Goal: Transaction & Acquisition: Purchase product/service

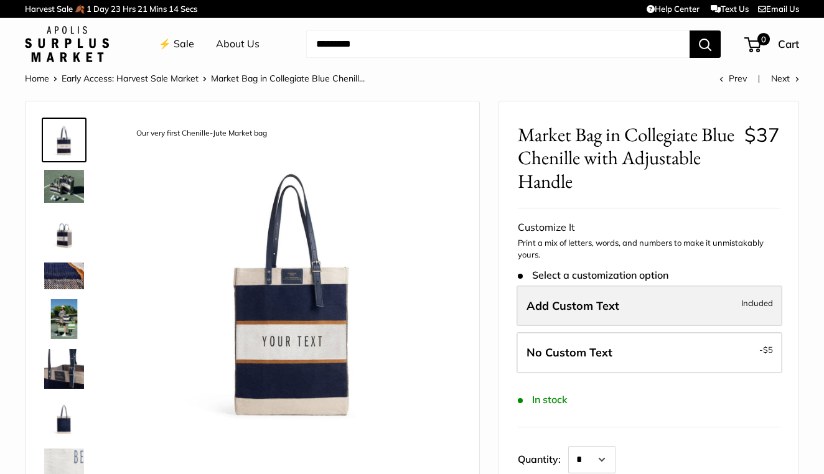
click at [628, 305] on label "Add Custom Text Included" at bounding box center [650, 306] width 266 height 41
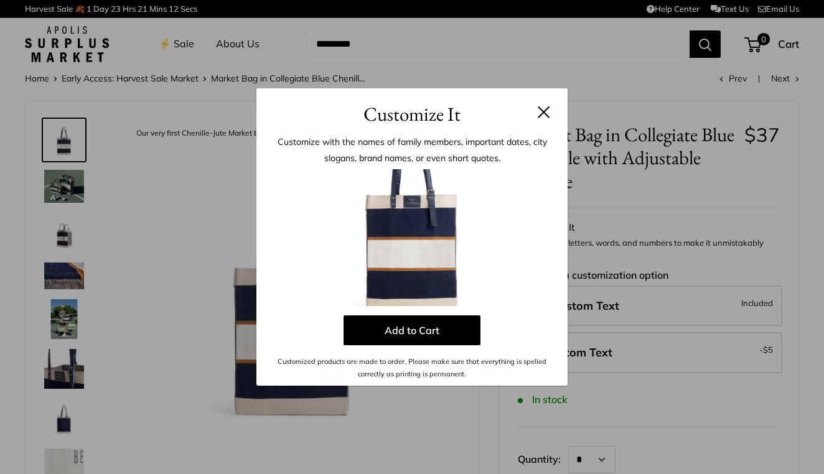
click at [423, 257] on img at bounding box center [412, 237] width 137 height 137
click at [385, 189] on img at bounding box center [412, 237] width 137 height 137
click at [397, 144] on p "Customize with the names of family members, important dates, city slogans, bran…" at bounding box center [412, 150] width 274 height 32
click at [399, 109] on h3 "Customize It" at bounding box center [412, 114] width 274 height 29
click at [471, 121] on h3 "Customize It" at bounding box center [412, 114] width 274 height 29
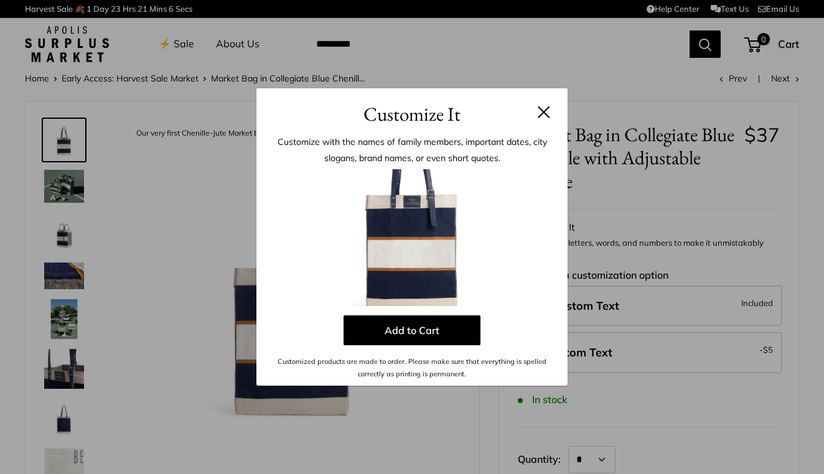
click at [437, 118] on h3 "Customize It" at bounding box center [412, 114] width 274 height 29
click at [390, 380] on p "Customized products are made to order. Please make sure that everything is spel…" at bounding box center [412, 369] width 274 height 26
click at [315, 330] on p "Add to Cart" at bounding box center [412, 331] width 274 height 30
click at [407, 258] on img at bounding box center [412, 237] width 137 height 137
click at [410, 213] on img at bounding box center [412, 237] width 137 height 137
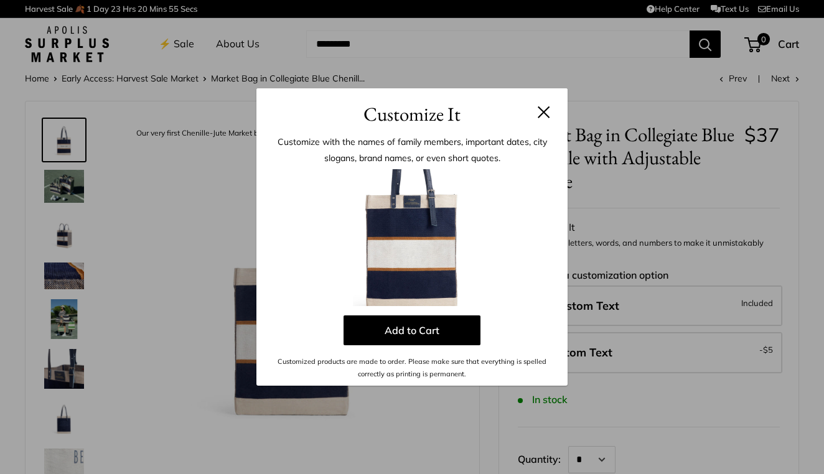
click at [428, 144] on p "Customize with the names of family members, important dates, city slogans, bran…" at bounding box center [412, 150] width 274 height 32
click at [450, 146] on p "Customize with the names of family members, important dates, city slogans, bran…" at bounding box center [412, 150] width 274 height 32
click at [409, 150] on p "Customize with the names of family members, important dates, city slogans, bran…" at bounding box center [412, 150] width 274 height 32
click at [409, 130] on div "Customize with the names of family members, important dates, city slogans, bran…" at bounding box center [412, 257] width 311 height 257
click at [409, 115] on h3 "Customize It" at bounding box center [412, 114] width 274 height 29
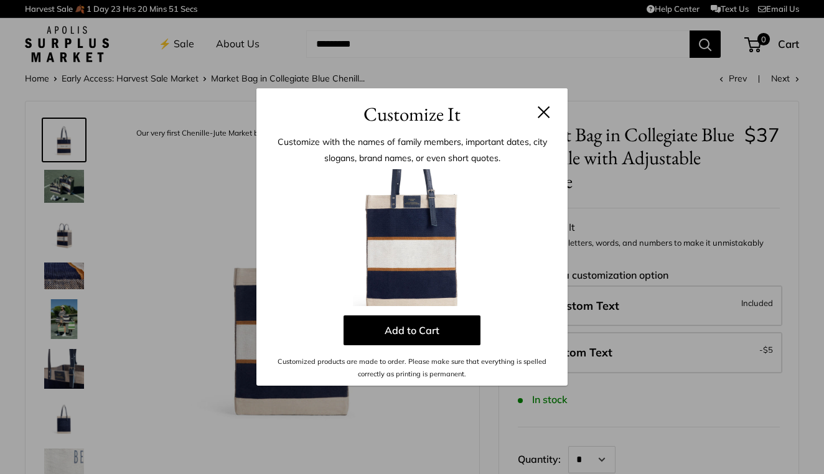
click at [340, 145] on p "Customize with the names of family members, important dates, city slogans, bran…" at bounding box center [412, 150] width 274 height 32
click at [276, 250] on div at bounding box center [412, 237] width 274 height 137
drag, startPoint x: 437, startPoint y: 255, endPoint x: 436, endPoint y: 243, distance: 11.2
click at [437, 254] on img at bounding box center [412, 237] width 137 height 137
click at [430, 213] on img at bounding box center [412, 237] width 137 height 137
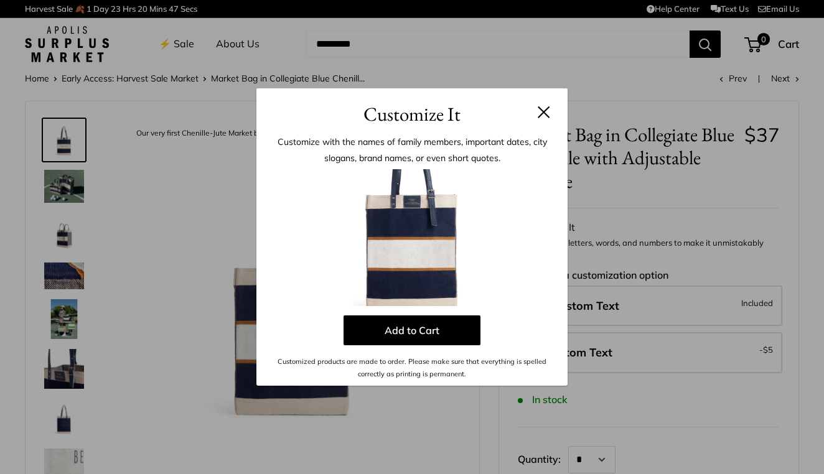
click at [426, 255] on img at bounding box center [412, 237] width 137 height 137
click at [427, 336] on button "Add to Cart" at bounding box center [412, 331] width 137 height 30
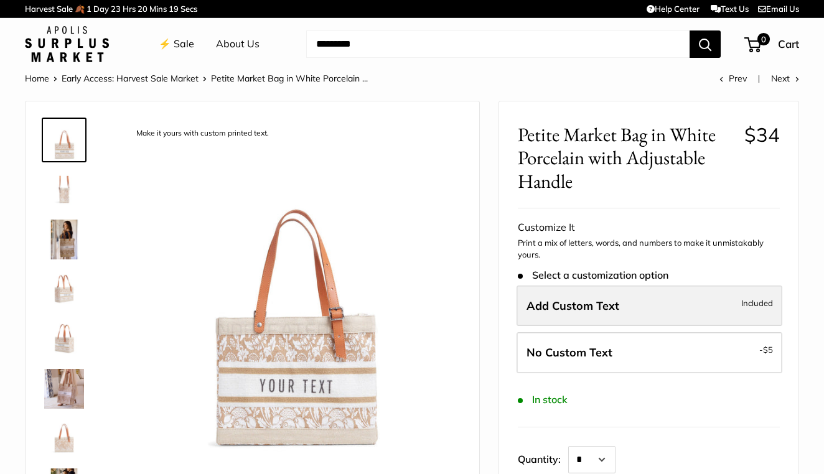
click at [543, 304] on span "Add Custom Text" at bounding box center [573, 306] width 93 height 14
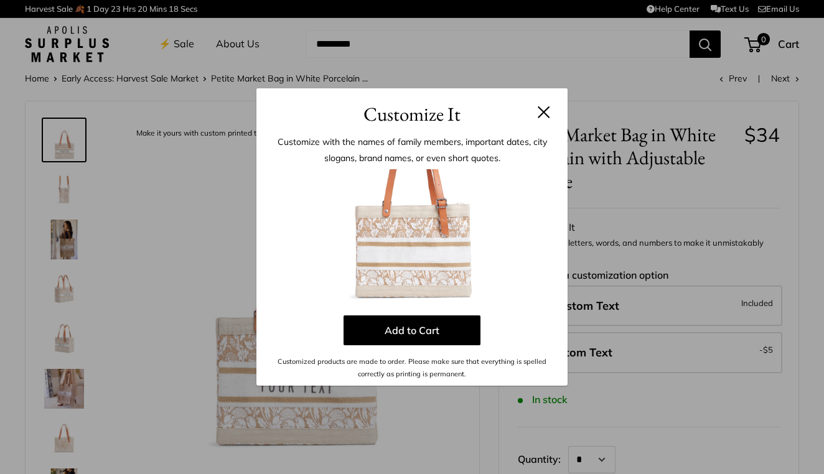
click at [449, 262] on img at bounding box center [412, 237] width 137 height 137
click at [393, 151] on p "Customize with the names of family members, important dates, city slogans, bran…" at bounding box center [412, 150] width 274 height 32
click at [393, 156] on p "Customize with the names of family members, important dates, city slogans, bran…" at bounding box center [412, 150] width 274 height 32
click at [390, 110] on h3 "Customize It" at bounding box center [412, 114] width 274 height 29
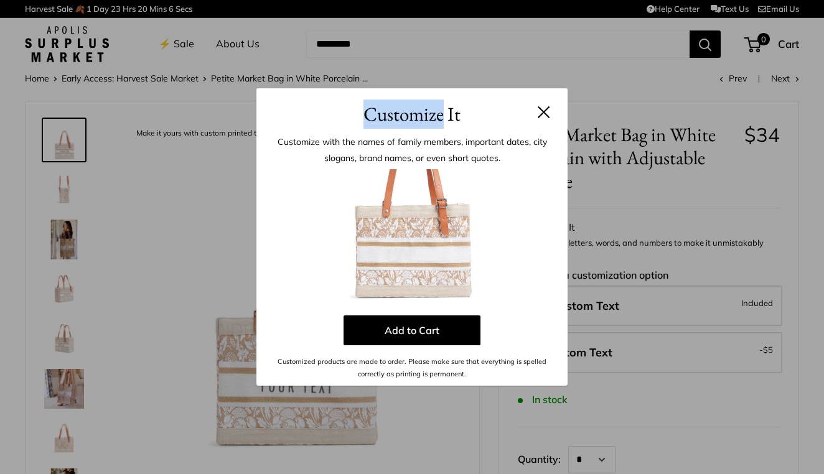
click at [419, 252] on img at bounding box center [412, 237] width 137 height 137
click at [543, 116] on button at bounding box center [544, 112] width 12 height 12
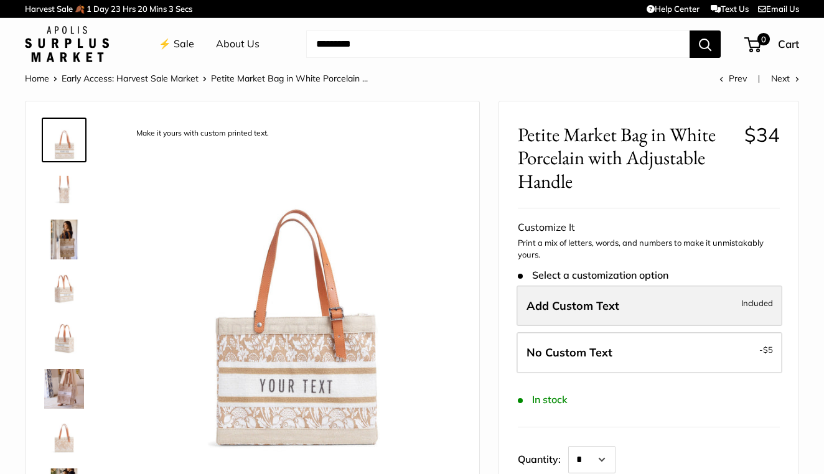
click at [564, 307] on span "Add Custom Text" at bounding box center [573, 306] width 93 height 14
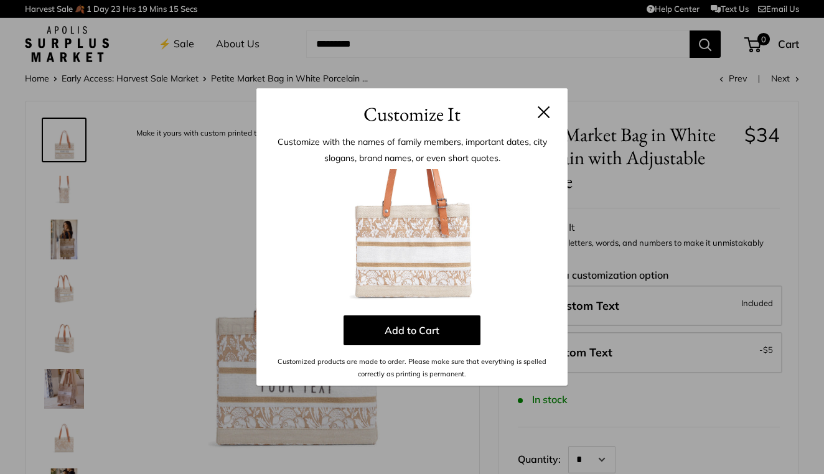
click at [436, 134] on p "Customize with the names of family members, important dates, city slogans, bran…" at bounding box center [412, 150] width 274 height 32
click at [430, 168] on div "Customize with the names of family members, important dates, city slogans, bran…" at bounding box center [412, 257] width 311 height 257
click at [411, 248] on img at bounding box center [412, 237] width 137 height 137
click at [546, 110] on button at bounding box center [544, 112] width 12 height 12
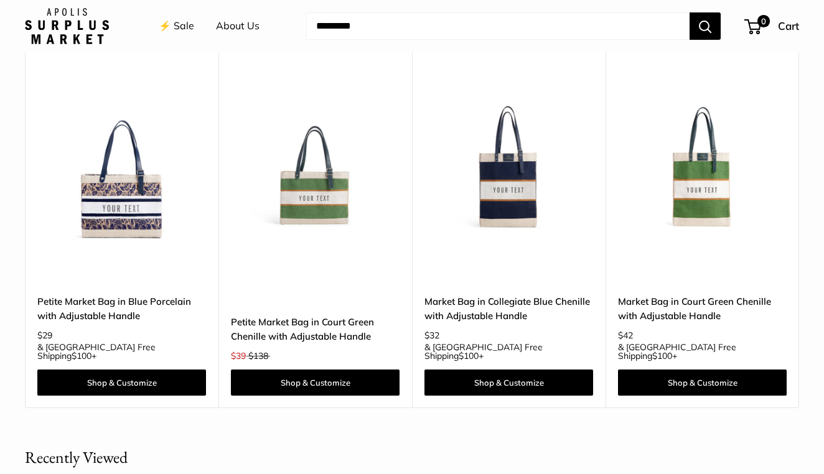
scroll to position [1078, 0]
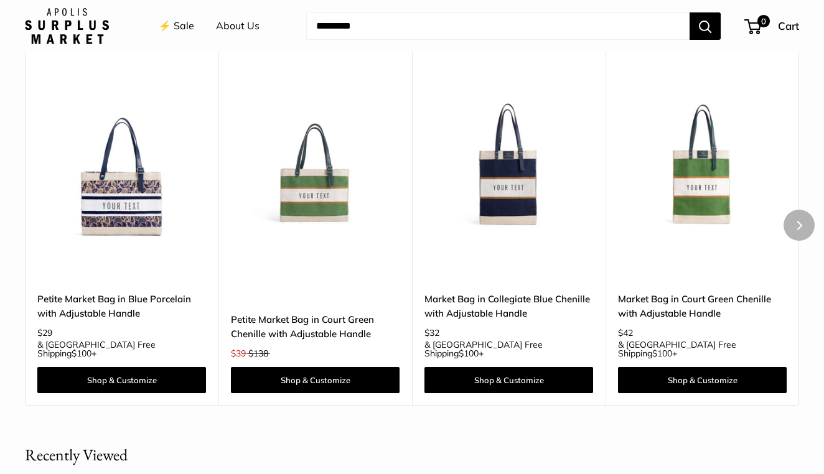
click at [0, 0] on img at bounding box center [0, 0] width 0 height 0
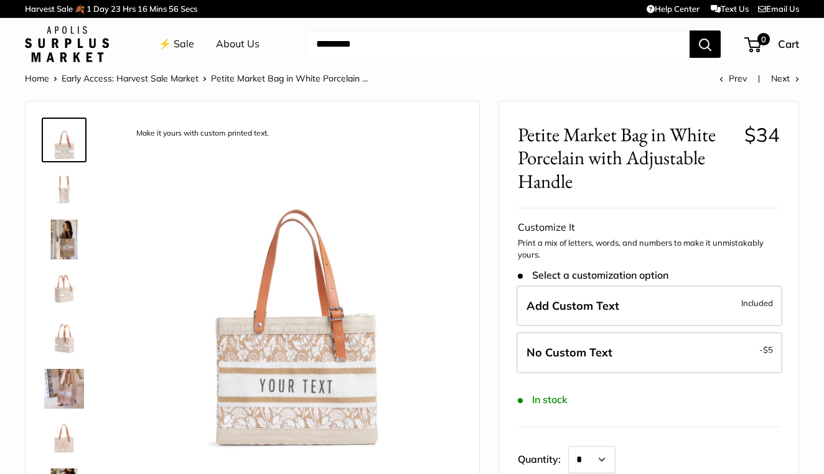
scroll to position [0, 0]
click at [189, 41] on link "⚡️ Sale" at bounding box center [176, 44] width 35 height 19
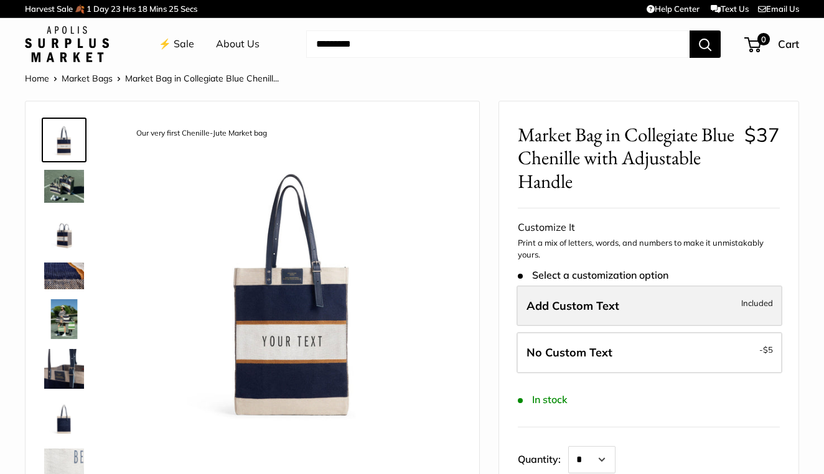
click at [578, 301] on span "Add Custom Text" at bounding box center [573, 306] width 93 height 14
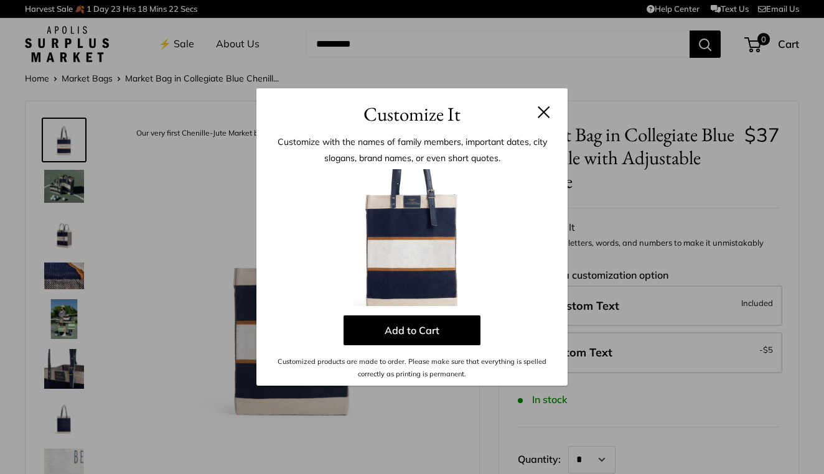
click at [418, 262] on img at bounding box center [412, 237] width 137 height 137
click at [415, 283] on img at bounding box center [412, 237] width 137 height 137
click at [413, 205] on img at bounding box center [412, 237] width 137 height 137
click at [391, 202] on img at bounding box center [412, 237] width 137 height 137
click at [410, 248] on img at bounding box center [412, 237] width 137 height 137
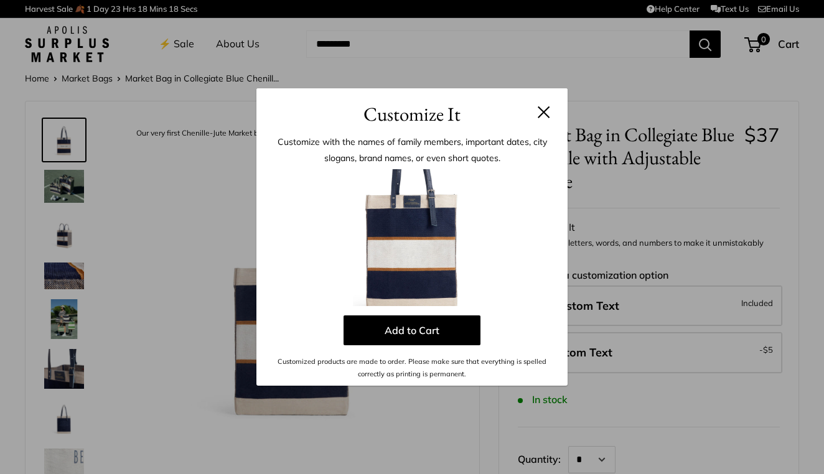
click at [370, 248] on img at bounding box center [412, 237] width 137 height 137
click at [63, 144] on div "Customize It Customize with the names of family members, important dates, city …" at bounding box center [412, 237] width 824 height 474
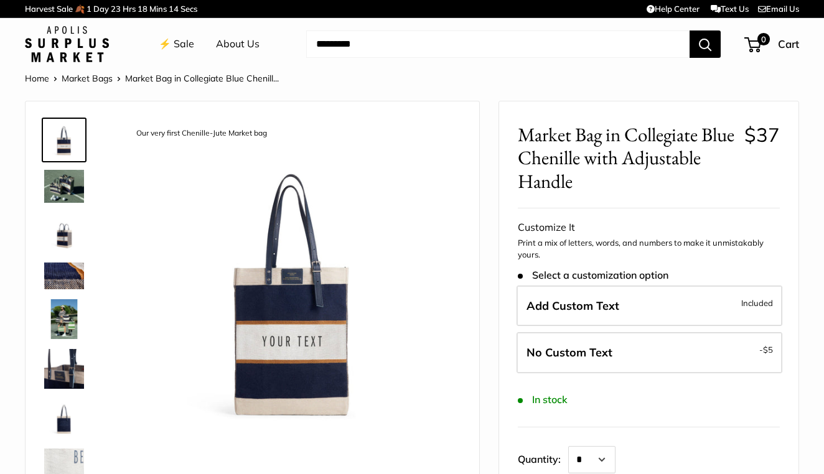
click at [271, 339] on img at bounding box center [293, 288] width 336 height 336
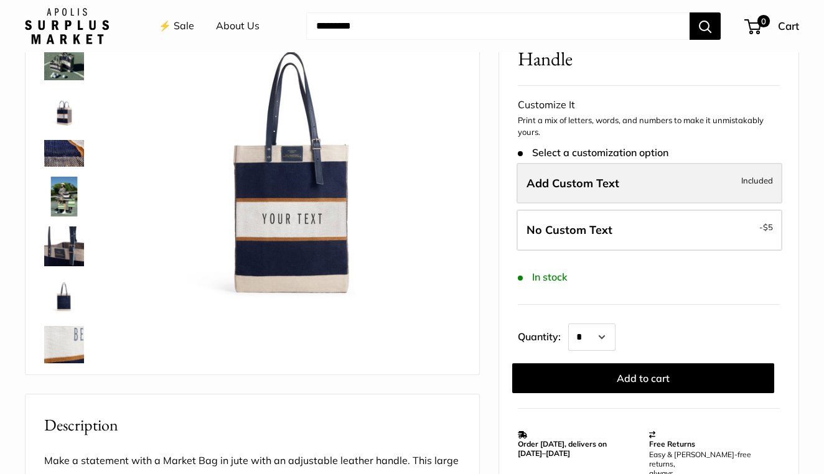
click at [537, 167] on label "Add Custom Text Included" at bounding box center [650, 183] width 266 height 41
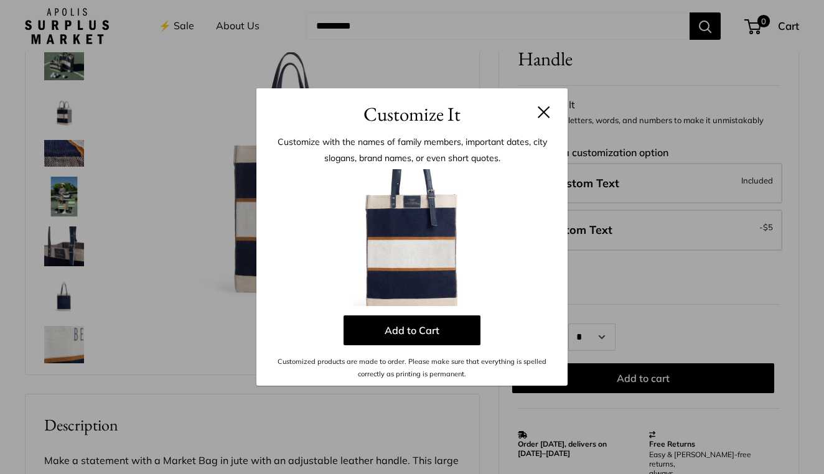
click at [433, 251] on img at bounding box center [412, 237] width 137 height 137
click at [547, 110] on button at bounding box center [544, 112] width 12 height 12
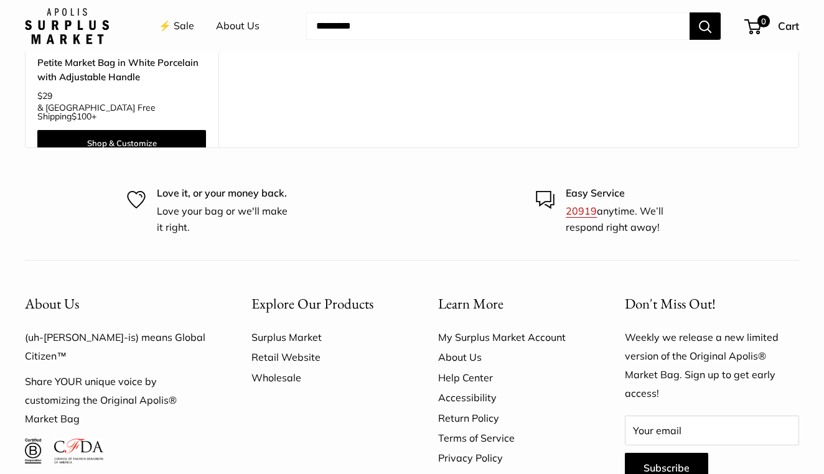
scroll to position [1720, 0]
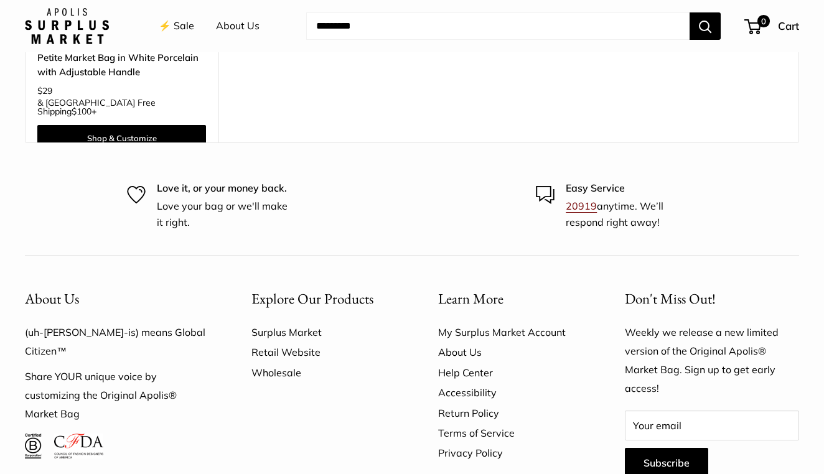
click at [577, 202] on link "20919" at bounding box center [581, 206] width 31 height 12
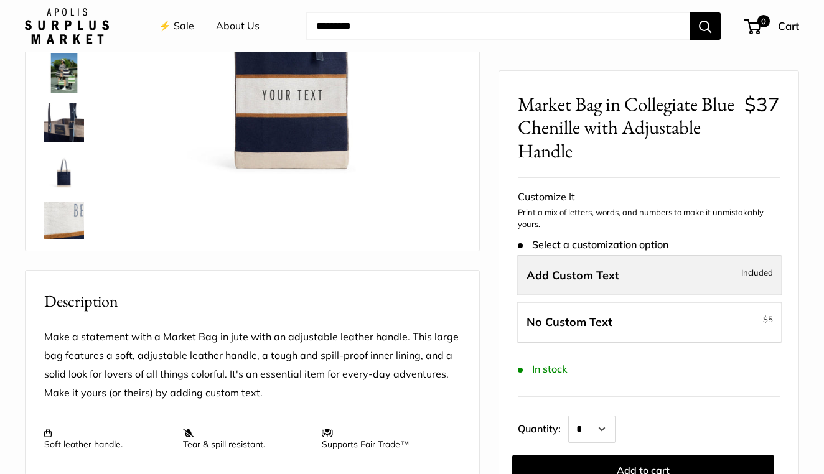
scroll to position [246, 0]
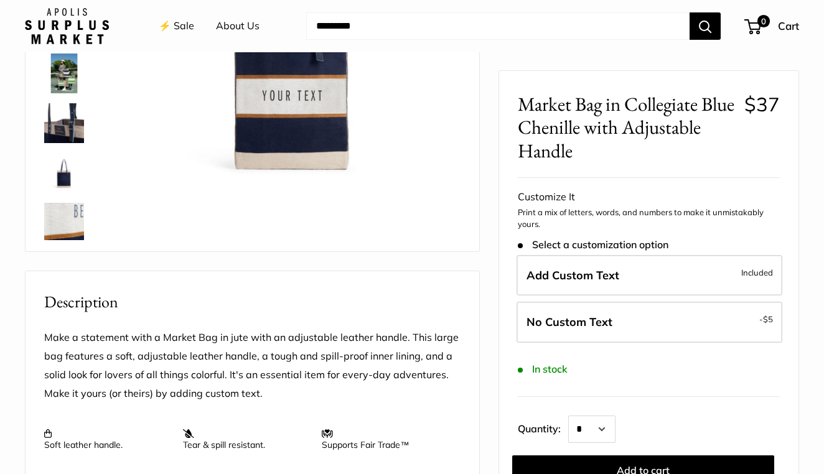
click at [273, 105] on img at bounding box center [293, 42] width 336 height 336
click at [341, 27] on input "Search..." at bounding box center [498, 25] width 384 height 27
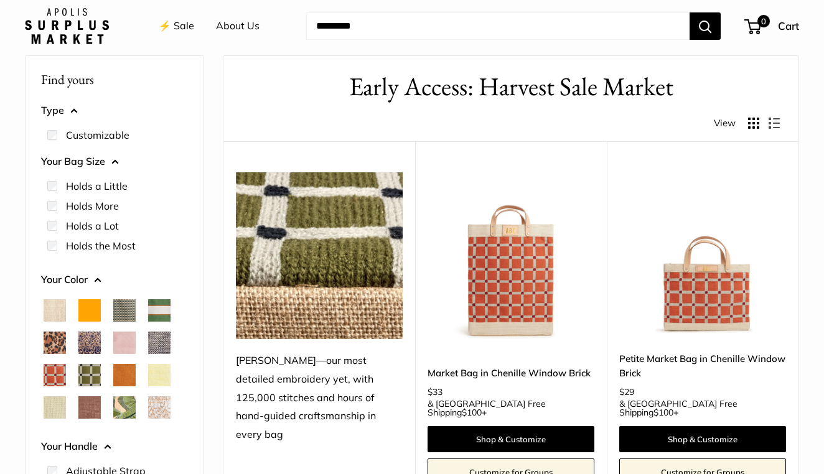
scroll to position [40, 0]
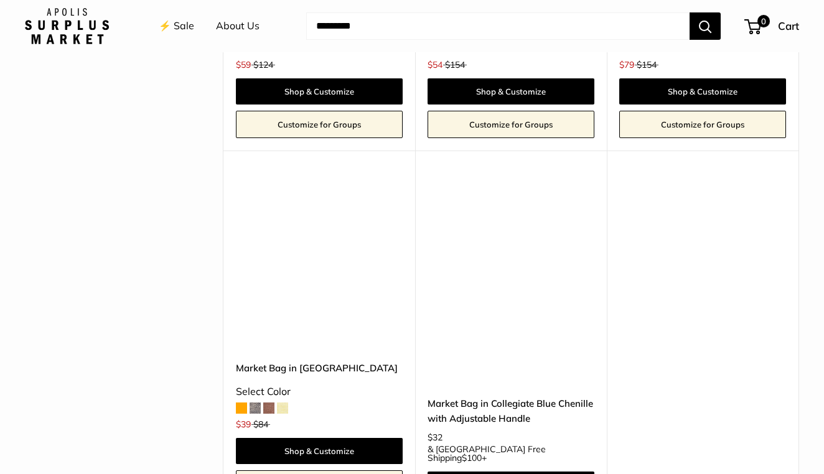
scroll to position [1472, 0]
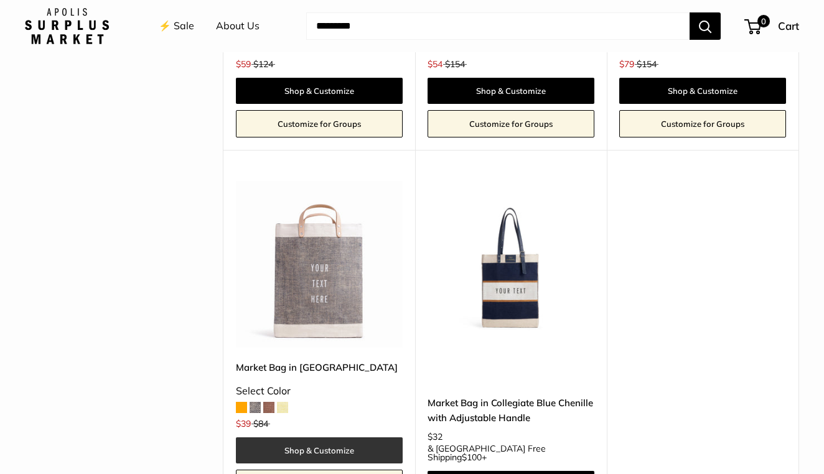
click at [318, 438] on link "Shop & Customize" at bounding box center [319, 451] width 167 height 26
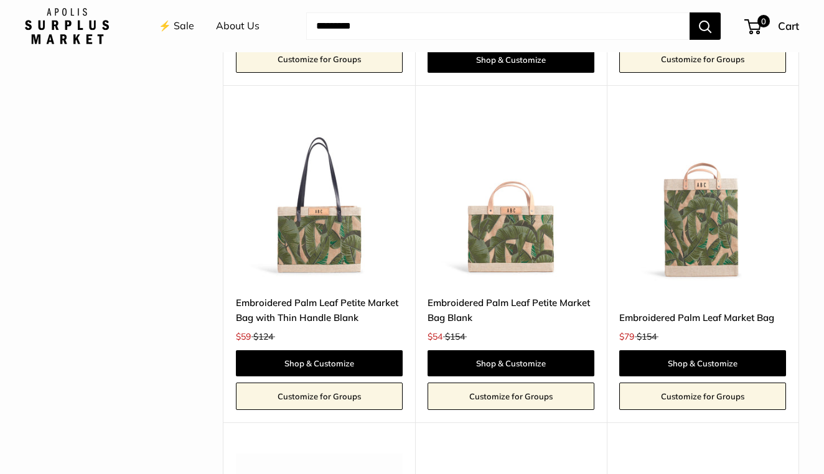
scroll to position [1192, 0]
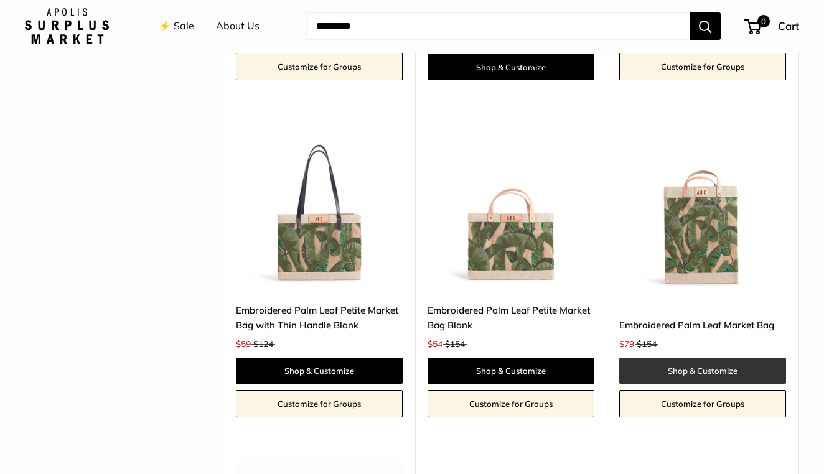
click at [688, 358] on link "Shop & Customize" at bounding box center [703, 371] width 167 height 26
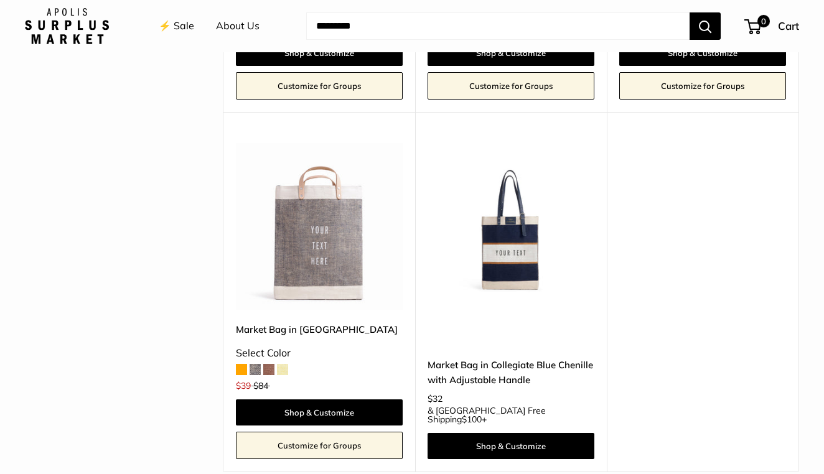
scroll to position [1515, 0]
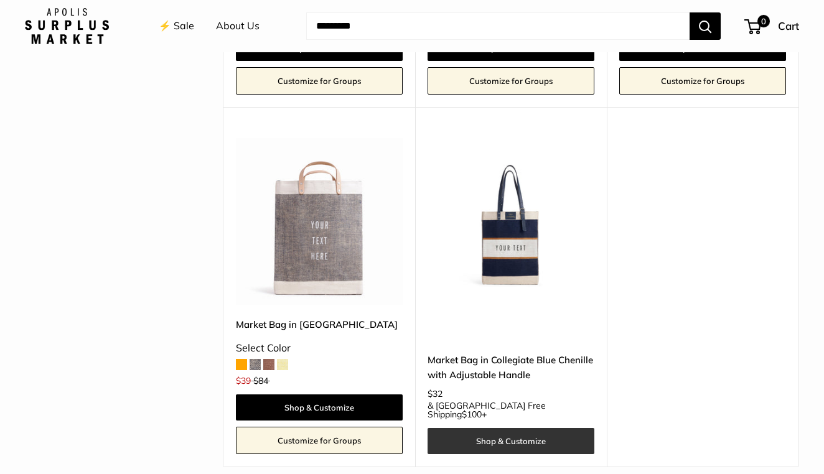
click at [475, 428] on link "Shop & Customize" at bounding box center [511, 441] width 167 height 26
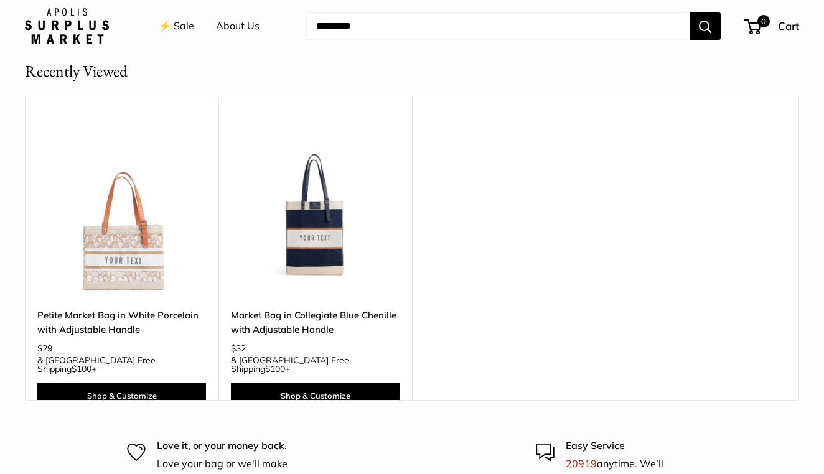
scroll to position [1993, 0]
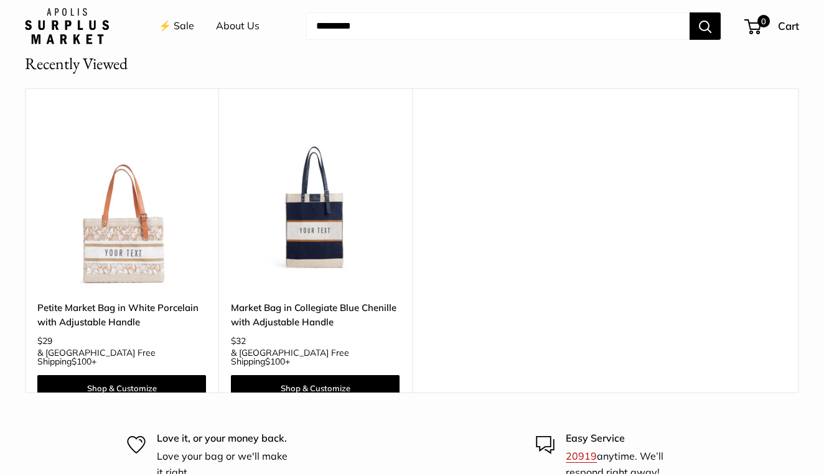
click at [0, 0] on img at bounding box center [0, 0] width 0 height 0
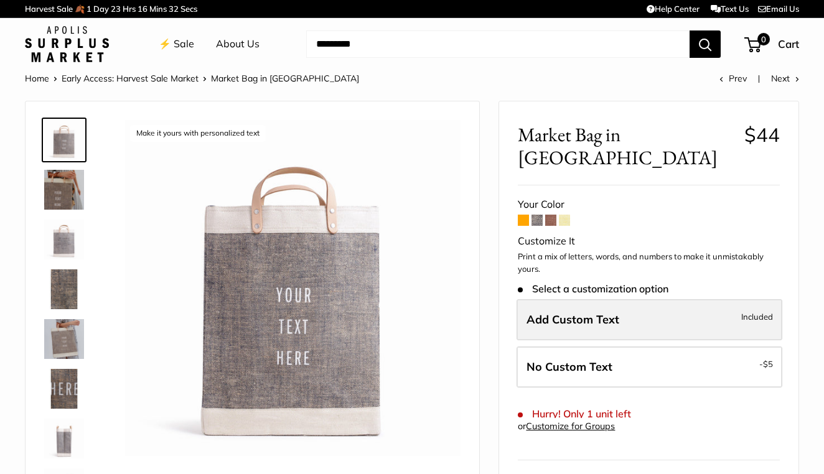
click at [587, 301] on label "Add Custom Text Included" at bounding box center [650, 319] width 266 height 41
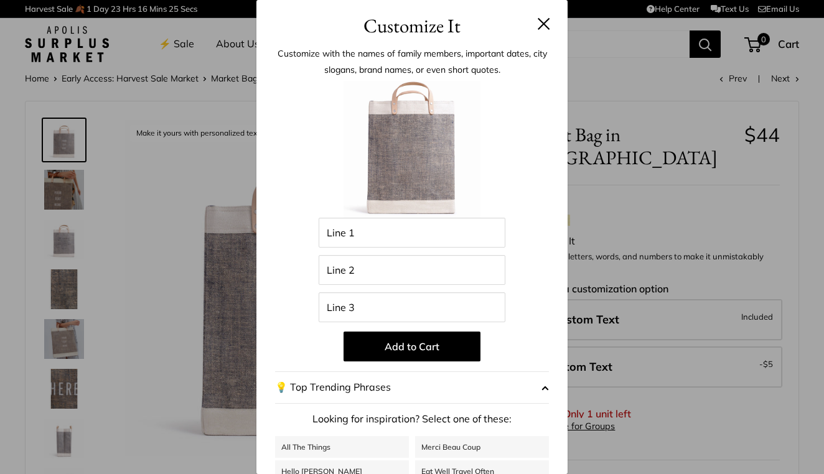
click at [544, 17] on button at bounding box center [544, 23] width 12 height 12
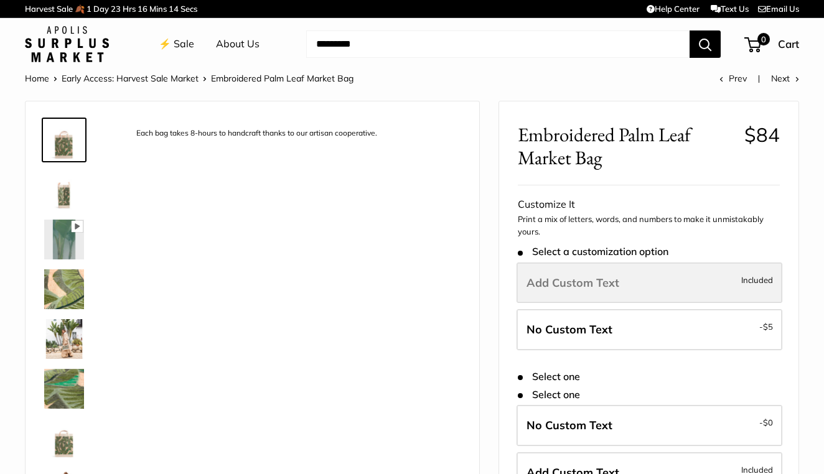
click at [675, 294] on label "Add Custom Text Included" at bounding box center [650, 283] width 266 height 41
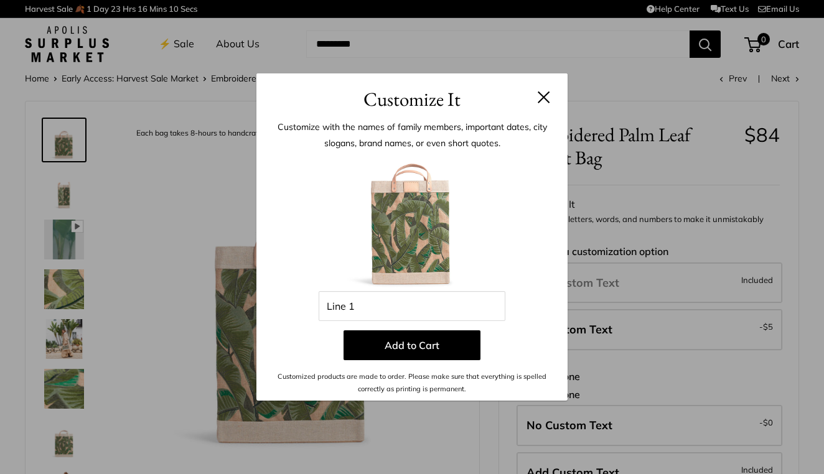
click at [546, 95] on button at bounding box center [544, 97] width 12 height 12
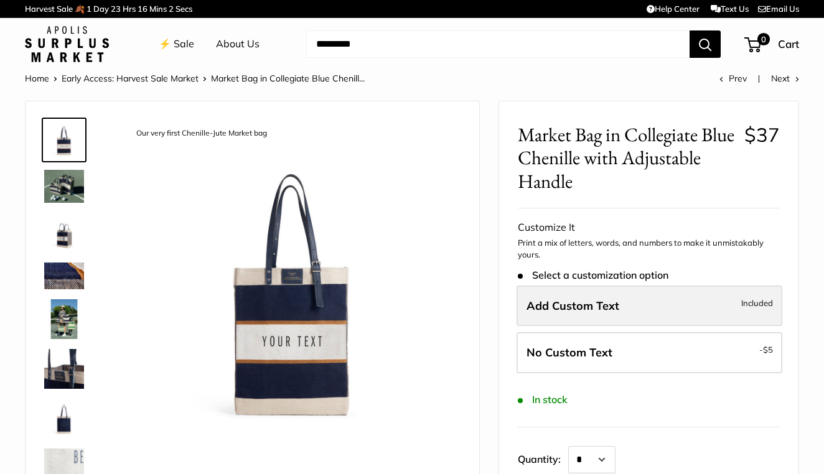
click at [563, 304] on span "Add Custom Text" at bounding box center [573, 306] width 93 height 14
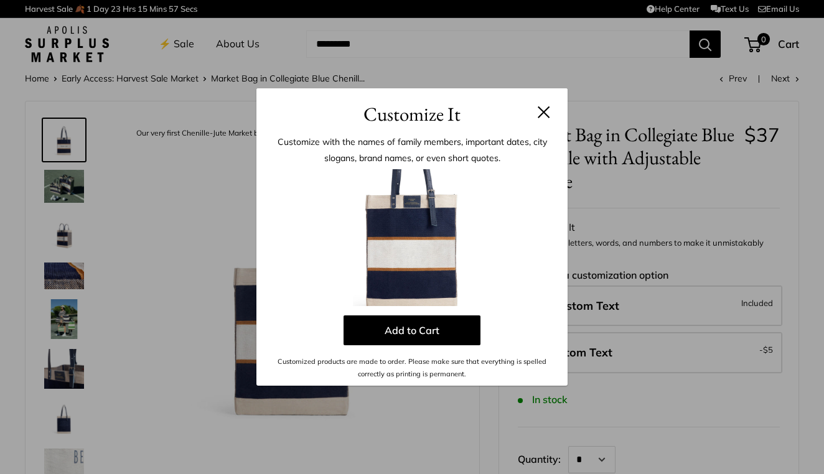
click at [399, 372] on p "Customized products are made to order. Please make sure that everything is spel…" at bounding box center [412, 369] width 274 height 26
click at [397, 307] on div "Enter 0 letters Add to Cart Customized products are made to order. Please make …" at bounding box center [412, 275] width 274 height 212
click at [398, 136] on p "Customize with the names of family members, important dates, city slogans, bran…" at bounding box center [412, 150] width 274 height 32
click at [398, 118] on h3 "Customize It" at bounding box center [412, 114] width 274 height 29
click at [327, 119] on h3 "Customize It" at bounding box center [412, 114] width 274 height 29
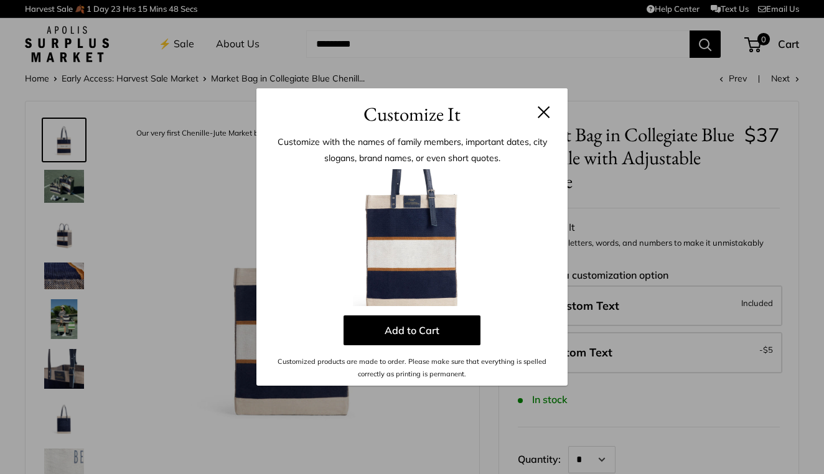
click at [344, 188] on img at bounding box center [412, 237] width 137 height 137
click at [398, 179] on img at bounding box center [412, 237] width 137 height 137
click at [432, 273] on img at bounding box center [412, 237] width 137 height 137
click at [410, 336] on button "Add to Cart" at bounding box center [412, 331] width 137 height 30
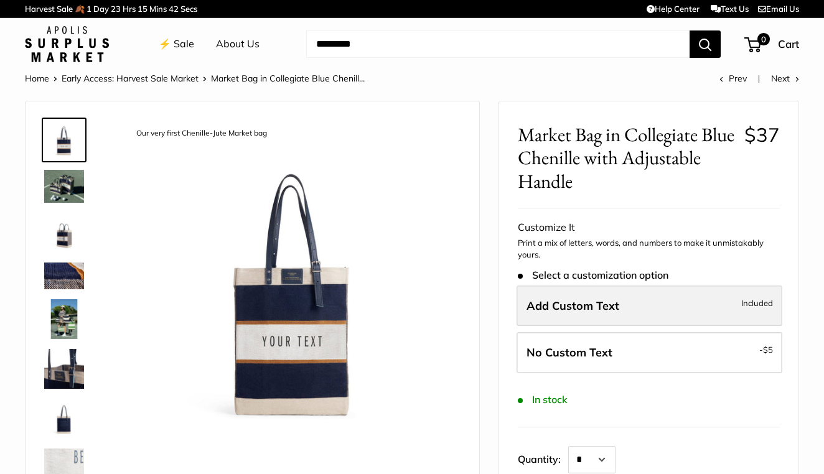
click at [591, 309] on span "Add Custom Text" at bounding box center [573, 306] width 93 height 14
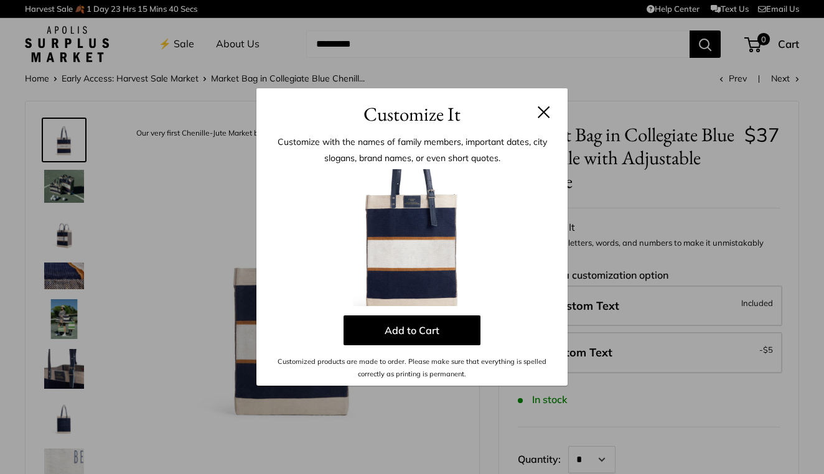
click at [442, 238] on img at bounding box center [412, 237] width 137 height 137
click at [431, 255] on img at bounding box center [412, 237] width 137 height 137
click at [416, 225] on img at bounding box center [412, 237] width 137 height 137
click at [451, 183] on img at bounding box center [412, 237] width 137 height 137
click at [543, 108] on button at bounding box center [544, 112] width 12 height 12
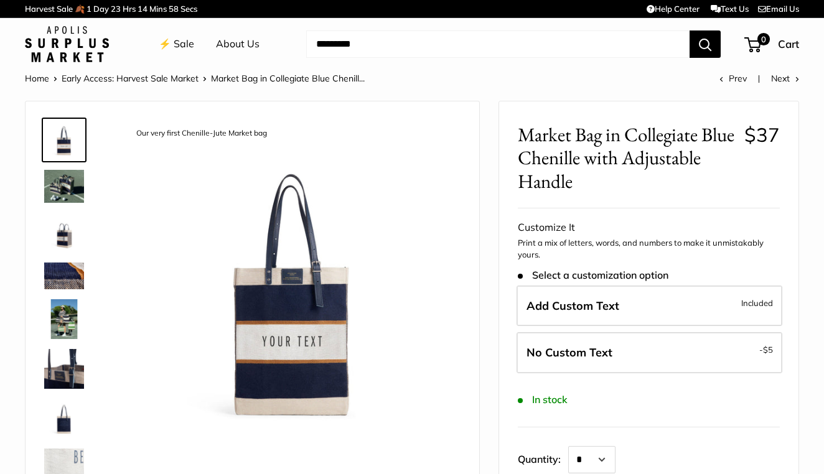
click at [67, 184] on img at bounding box center [64, 186] width 40 height 33
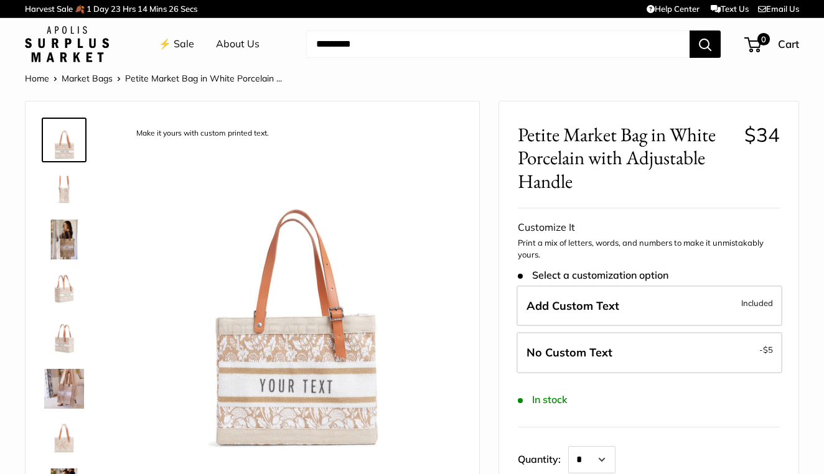
click at [180, 41] on link "⚡️ Sale" at bounding box center [176, 44] width 35 height 19
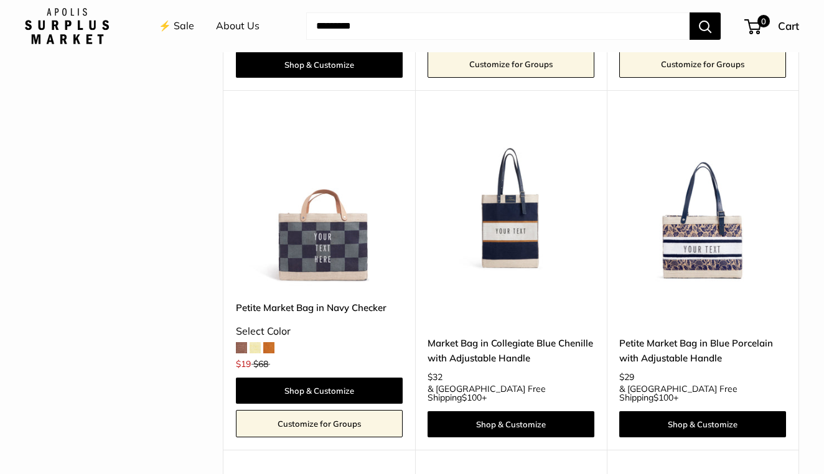
scroll to position [3717, 0]
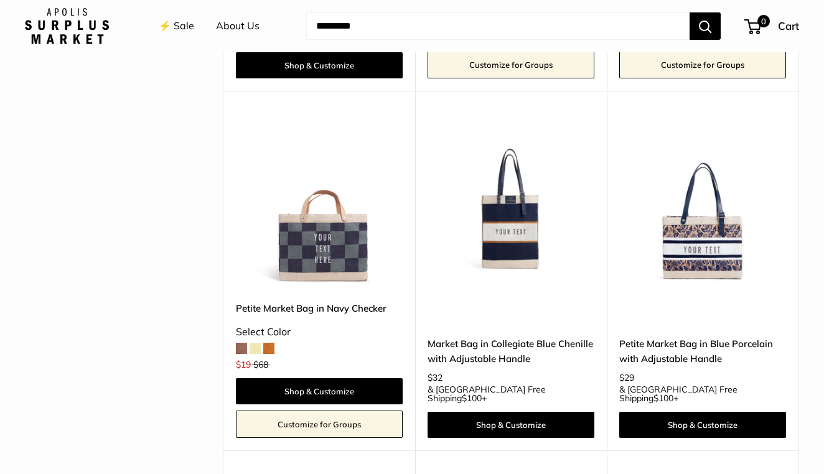
click at [0, 0] on img at bounding box center [0, 0] width 0 height 0
click at [321, 379] on link "Shop & Customize" at bounding box center [319, 392] width 167 height 26
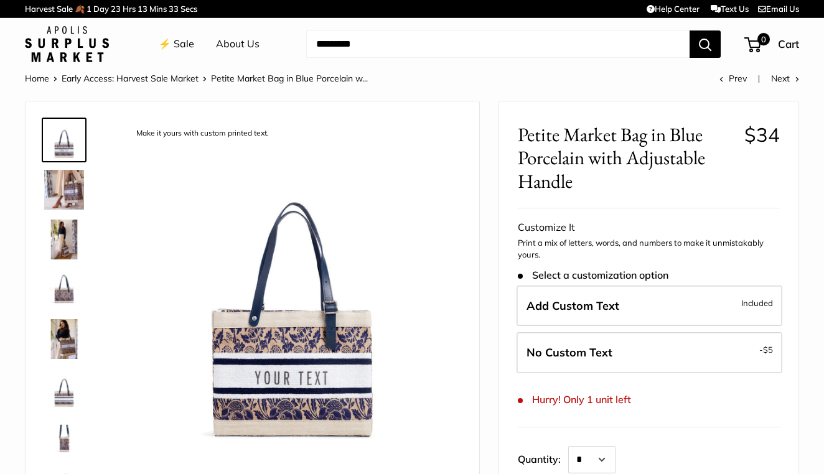
click at [294, 381] on img at bounding box center [293, 288] width 336 height 336
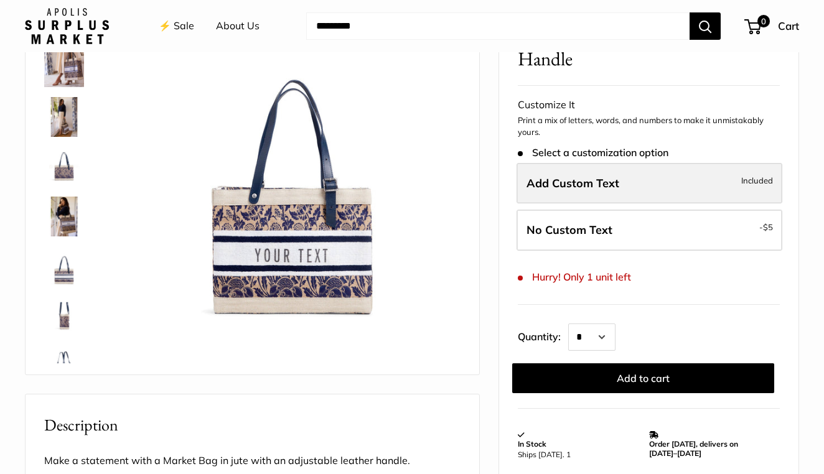
click at [632, 179] on label "Add Custom Text Included" at bounding box center [650, 183] width 266 height 41
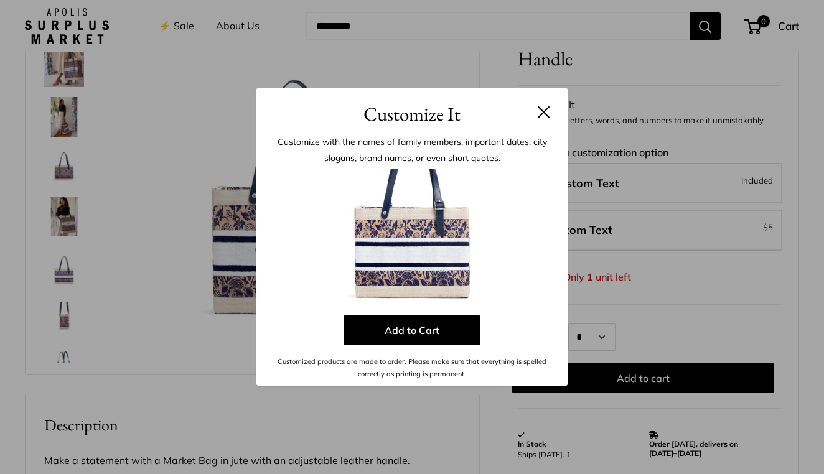
click at [447, 247] on img at bounding box center [412, 237] width 137 height 137
click at [544, 108] on button at bounding box center [544, 112] width 12 height 12
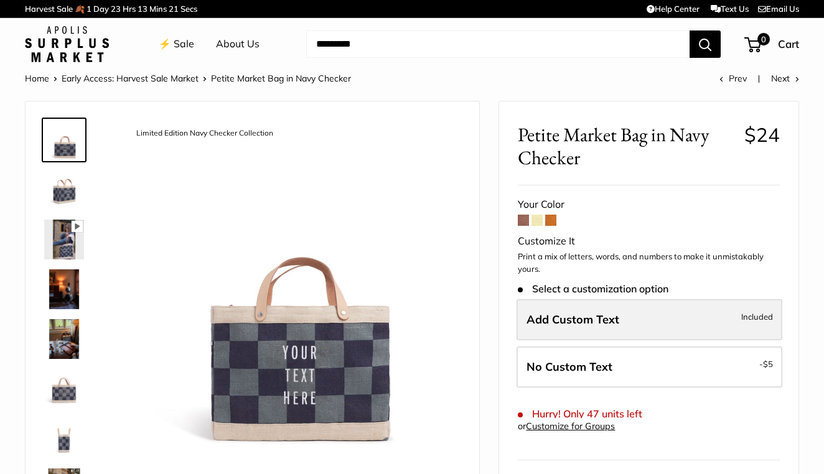
click at [577, 318] on span "Add Custom Text" at bounding box center [573, 320] width 93 height 14
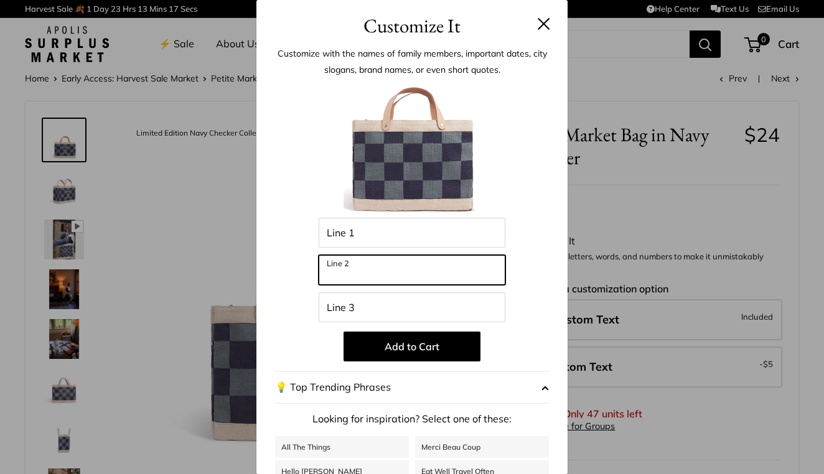
click at [374, 277] on input "Line 2" at bounding box center [412, 270] width 187 height 30
type input "*****"
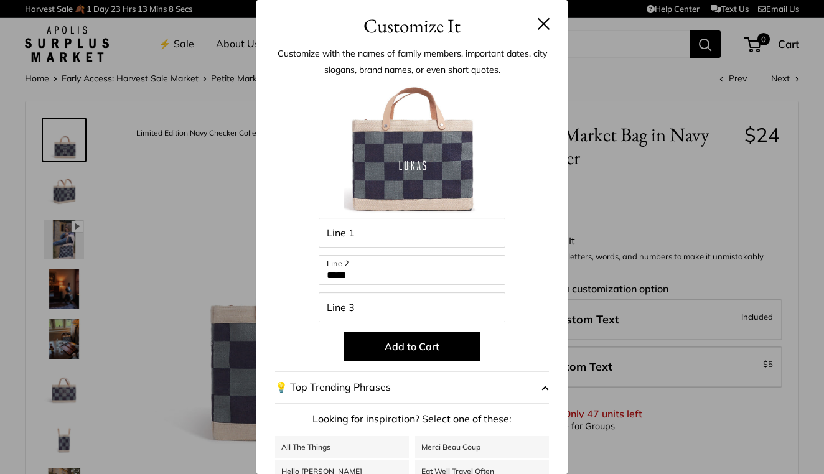
click at [611, 170] on div "Customize It Customize with the names of family members, important dates, city …" at bounding box center [412, 237] width 824 height 474
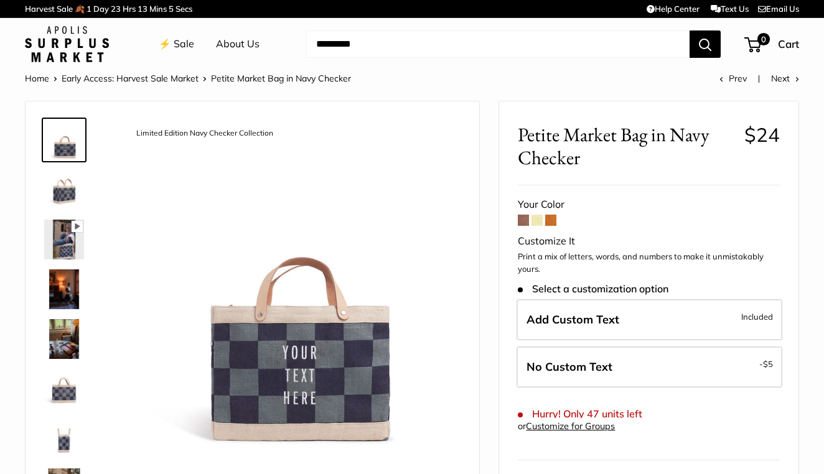
click at [525, 221] on span at bounding box center [523, 220] width 11 height 11
